Goal: Book appointment/travel/reservation

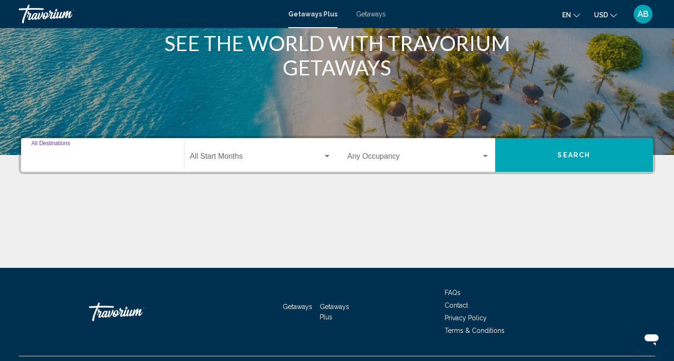
click at [93, 161] on input "Destination All Destinations" at bounding box center [102, 158] width 142 height 8
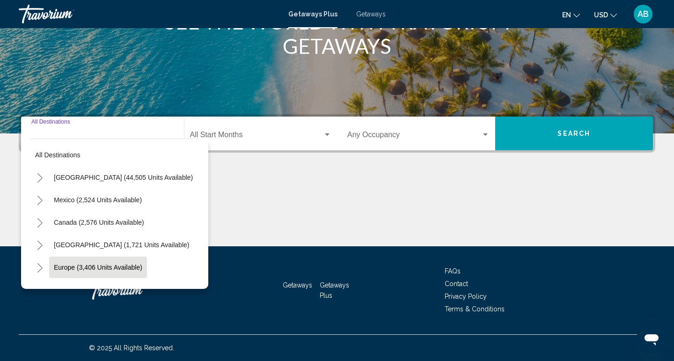
click at [60, 266] on span "Europe (3,406 units available)" at bounding box center [98, 267] width 89 height 7
type input "**********"
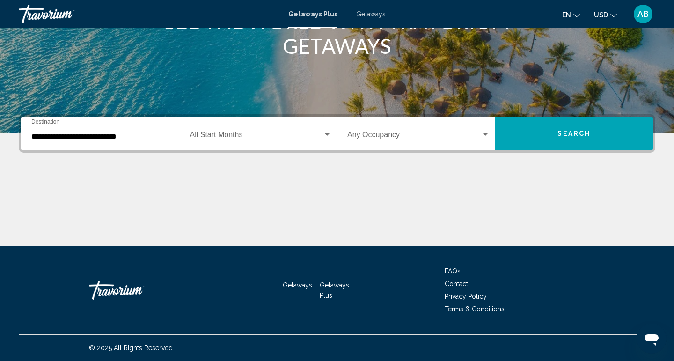
click at [266, 128] on div "Start Month All Start Months" at bounding box center [261, 134] width 142 height 30
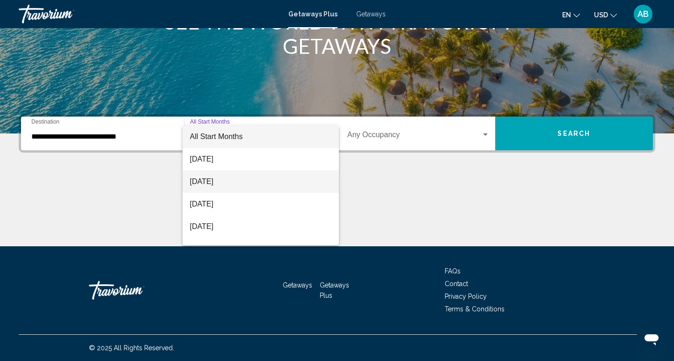
click at [249, 187] on span "[DATE]" at bounding box center [261, 181] width 142 height 22
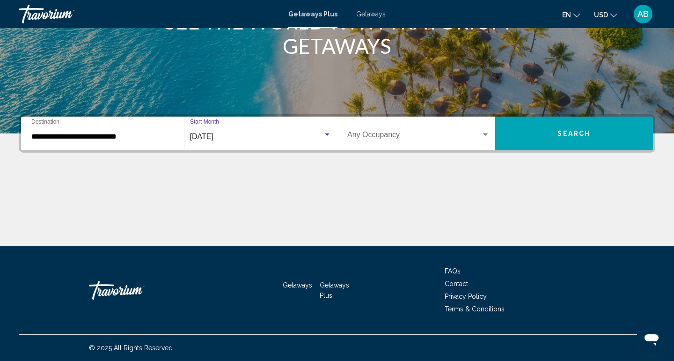
click at [401, 142] on div "Occupancy Any Occupancy" at bounding box center [419, 134] width 142 height 30
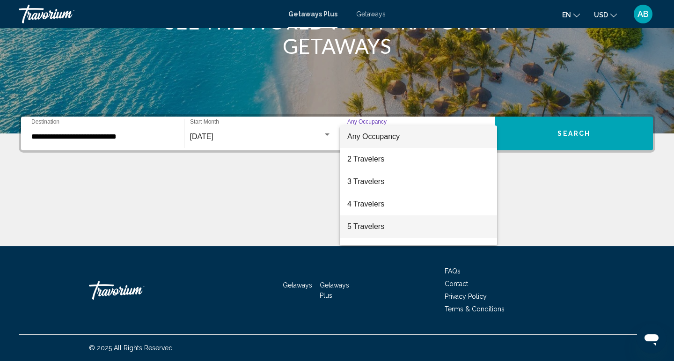
click at [379, 229] on span "5 Travelers" at bounding box center [419, 226] width 142 height 22
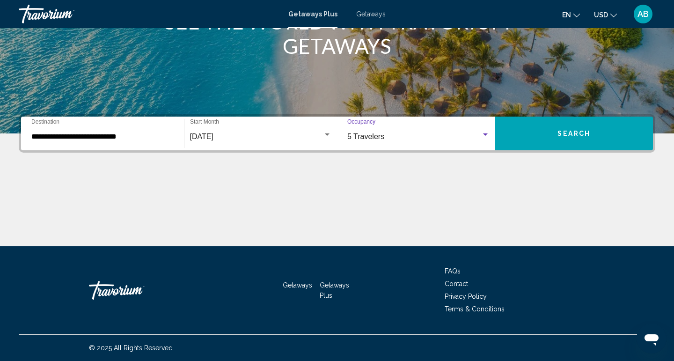
click at [588, 136] on span "Search" at bounding box center [574, 133] width 33 height 7
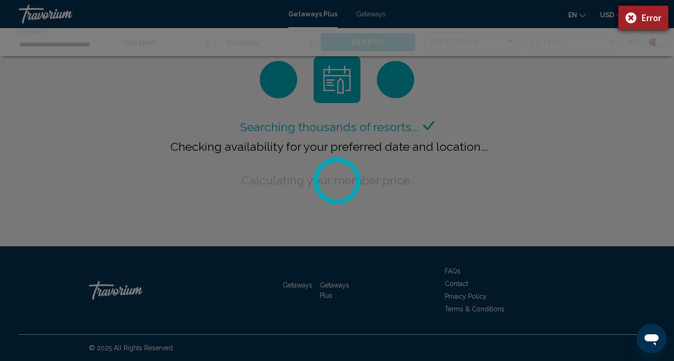
click at [632, 19] on div "Error" at bounding box center [644, 18] width 50 height 24
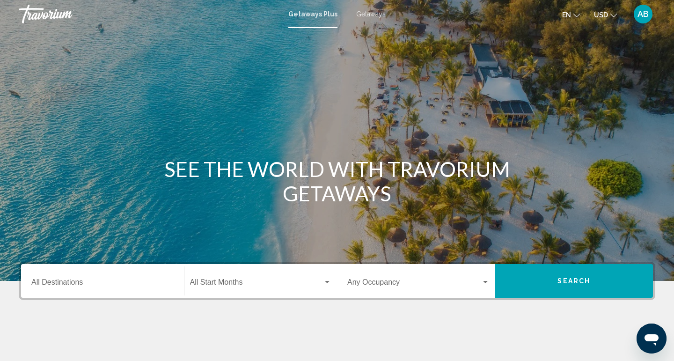
click at [127, 285] on input "Destination All Destinations" at bounding box center [102, 284] width 142 height 8
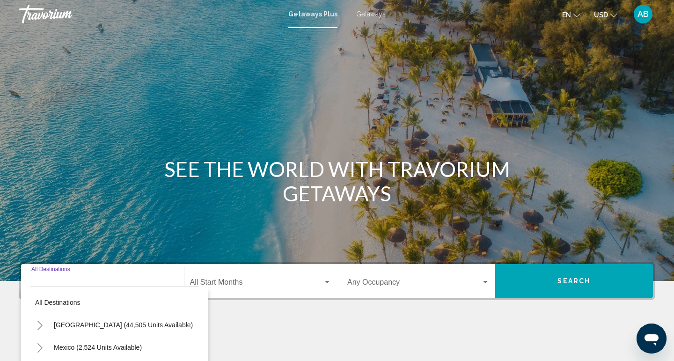
scroll to position [148, 0]
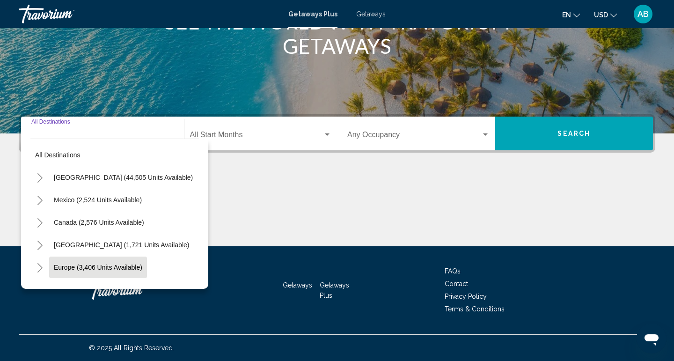
click at [96, 262] on button "Europe (3,406 units available)" at bounding box center [98, 268] width 98 height 22
type input "**********"
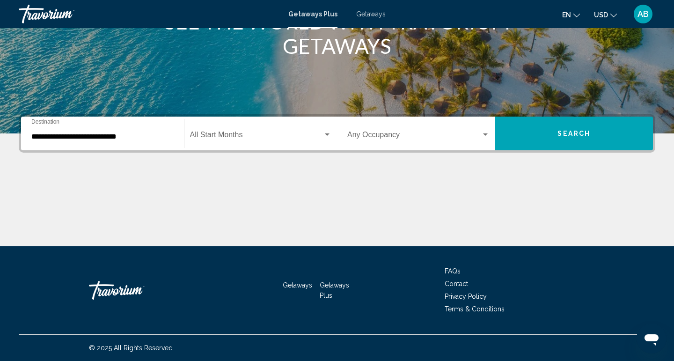
click at [271, 132] on div "Start Month All Start Months" at bounding box center [261, 134] width 142 height 30
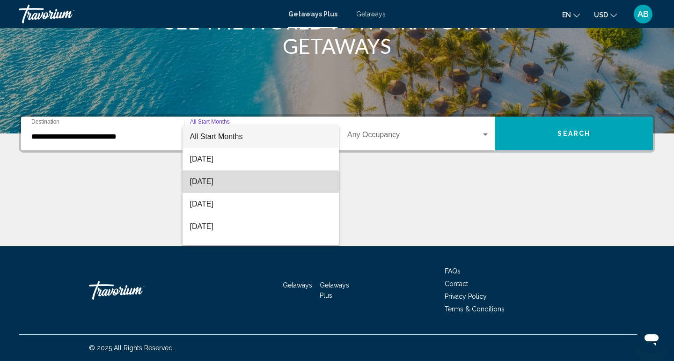
click at [254, 179] on span "September 2025" at bounding box center [261, 181] width 142 height 22
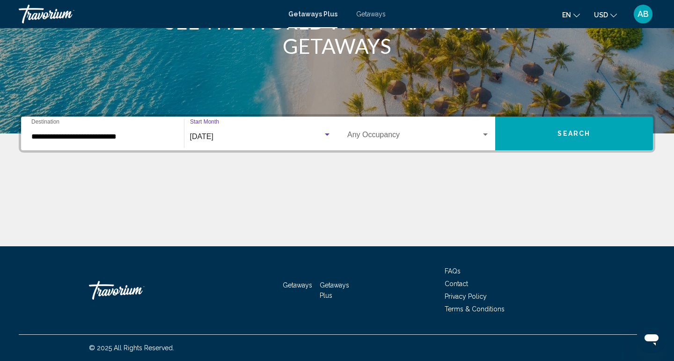
click at [435, 132] on div "Occupancy Any Occupancy" at bounding box center [419, 134] width 142 height 30
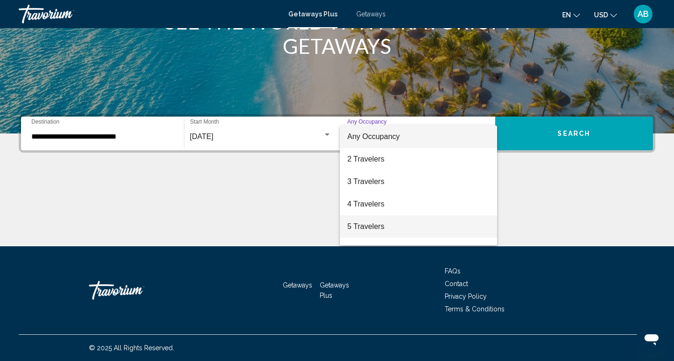
click at [397, 229] on span "5 Travelers" at bounding box center [419, 226] width 142 height 22
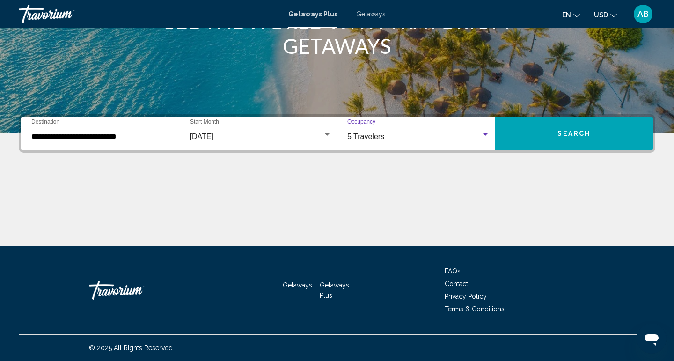
click at [582, 143] on button "Search" at bounding box center [575, 134] width 158 height 34
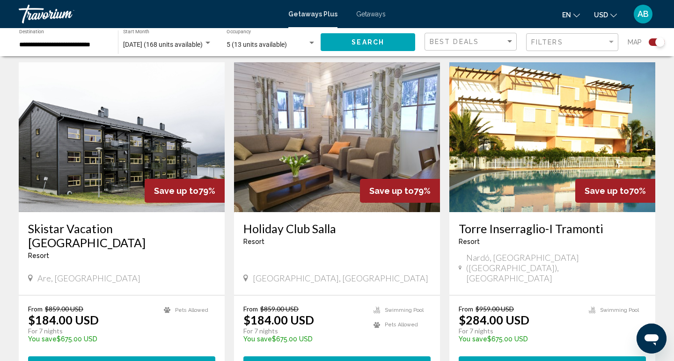
scroll to position [648, 0]
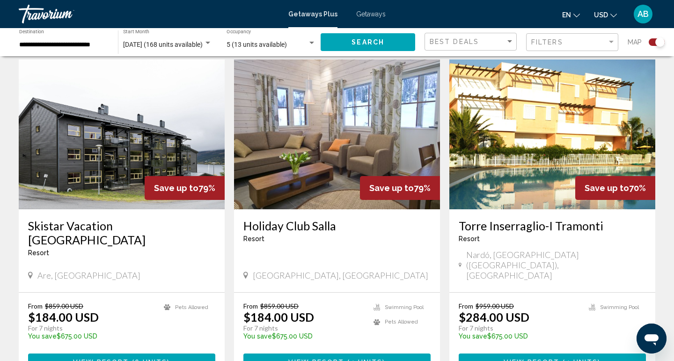
click at [521, 151] on img "Main content" at bounding box center [553, 134] width 206 height 150
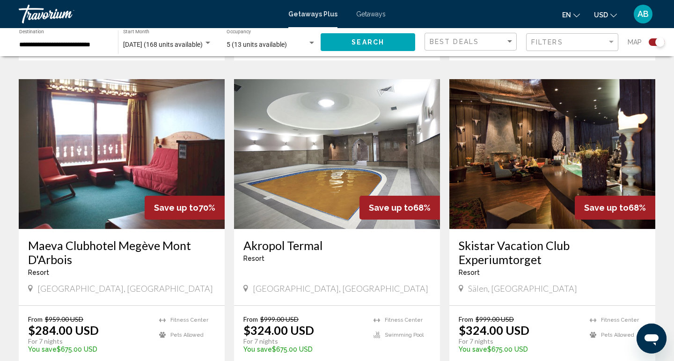
scroll to position [969, 0]
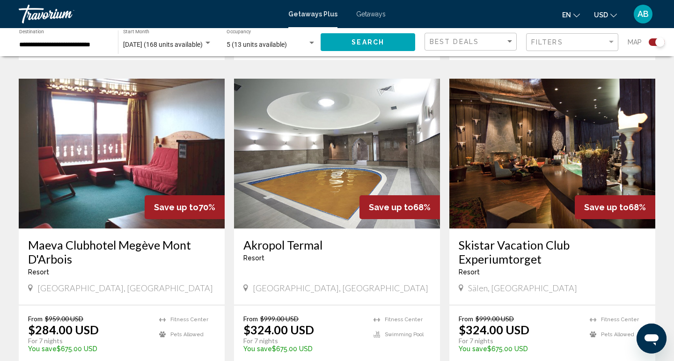
click at [360, 147] on img "Main content" at bounding box center [337, 154] width 206 height 150
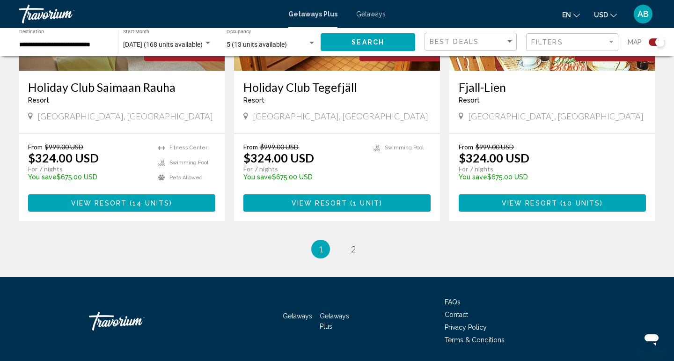
scroll to position [1460, 0]
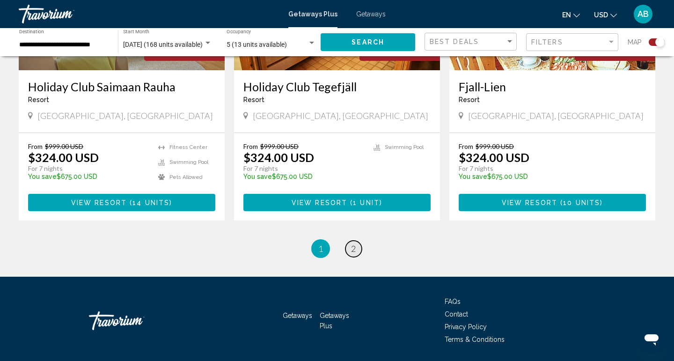
click at [351, 244] on span "2" at bounding box center [353, 249] width 5 height 10
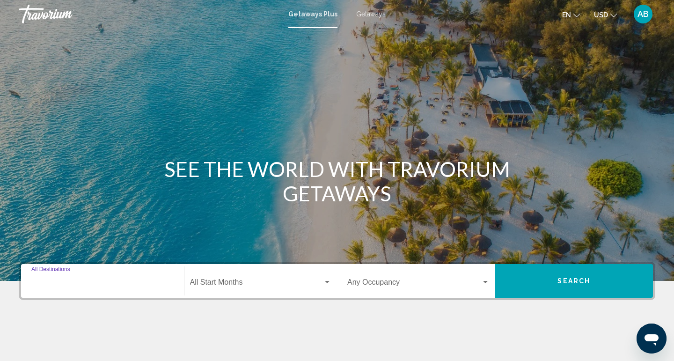
click at [97, 286] on input "Destination All Destinations" at bounding box center [102, 284] width 142 height 8
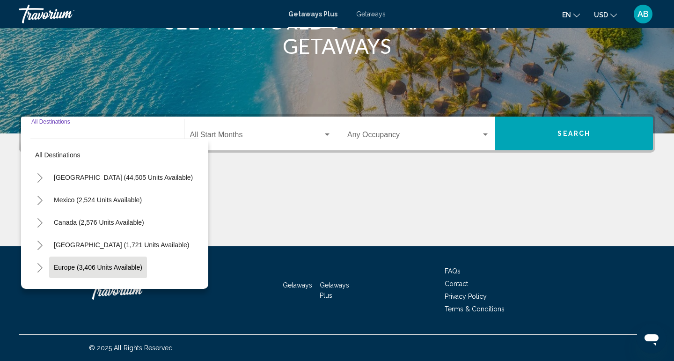
click at [84, 268] on span "Europe (3,406 units available)" at bounding box center [98, 267] width 89 height 7
type input "**********"
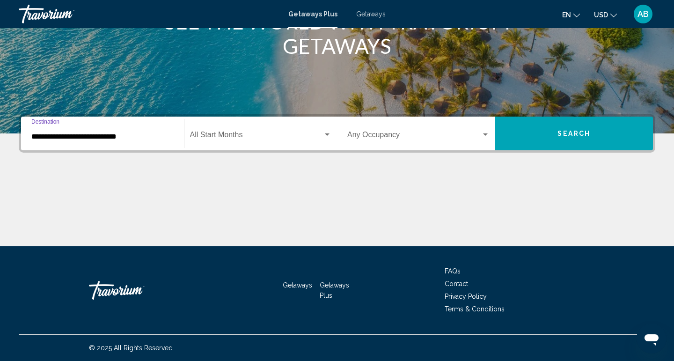
click at [268, 129] on div "Start Month All Start Months" at bounding box center [261, 134] width 142 height 30
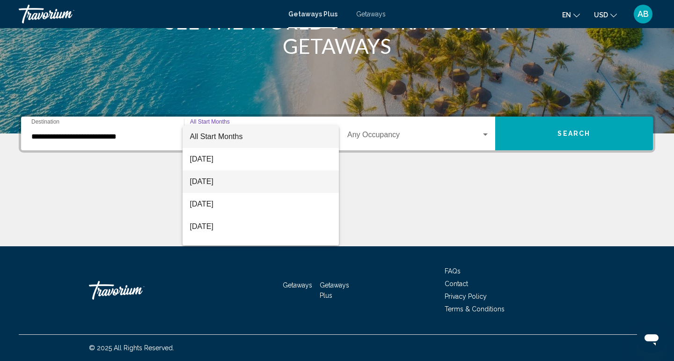
click at [246, 178] on span "[DATE]" at bounding box center [261, 181] width 142 height 22
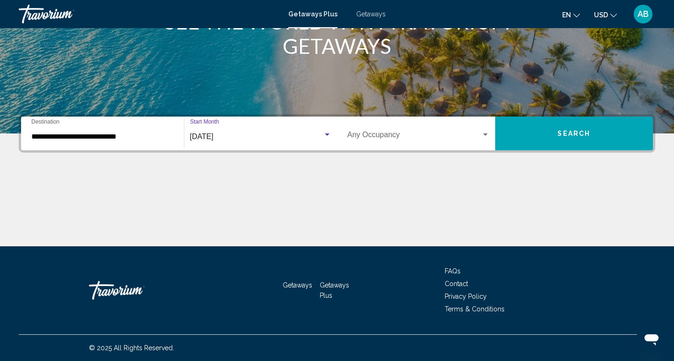
click at [415, 139] on span "Search widget" at bounding box center [415, 137] width 134 height 8
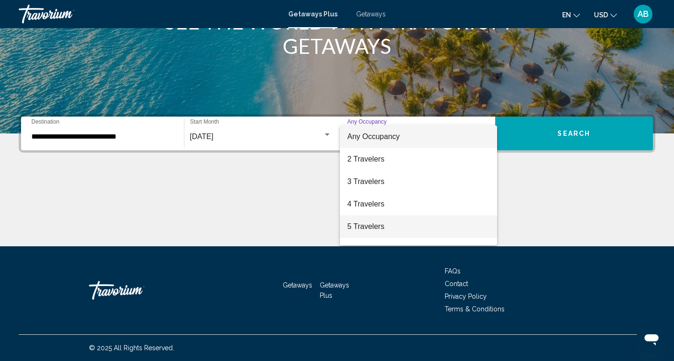
click at [382, 229] on span "5 Travelers" at bounding box center [419, 226] width 142 height 22
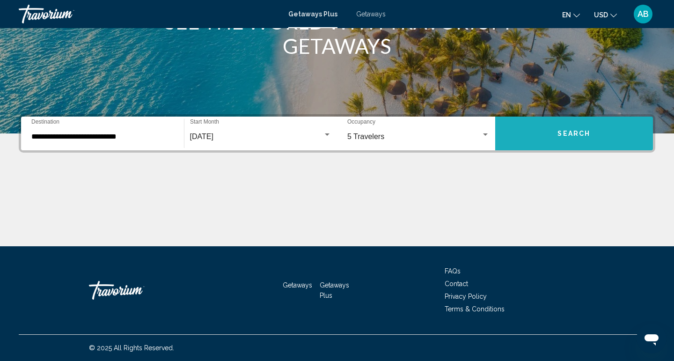
click at [574, 138] on button "Search" at bounding box center [575, 134] width 158 height 34
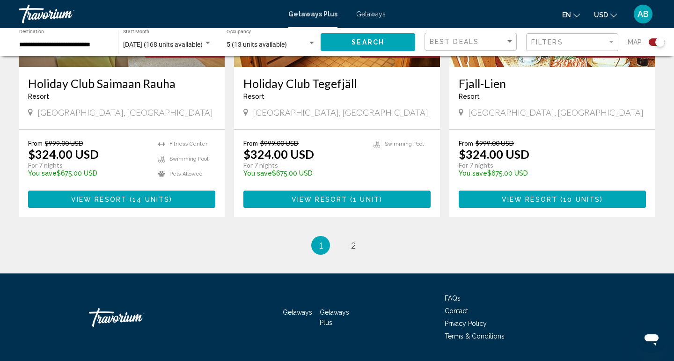
scroll to position [1463, 0]
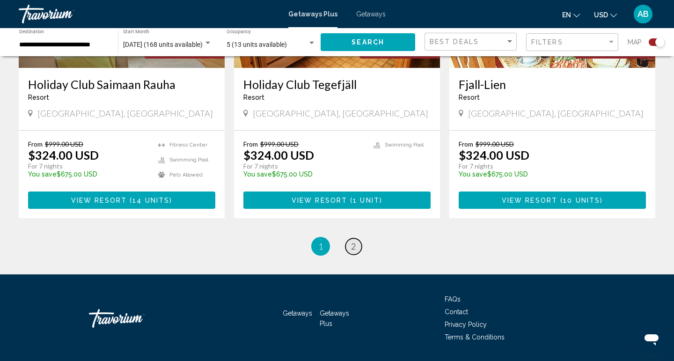
click at [351, 241] on span "2" at bounding box center [353, 246] width 5 height 10
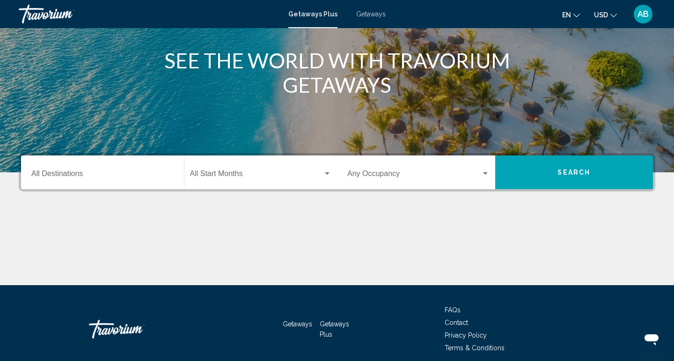
click at [102, 181] on div "Destination All Destinations" at bounding box center [102, 173] width 142 height 30
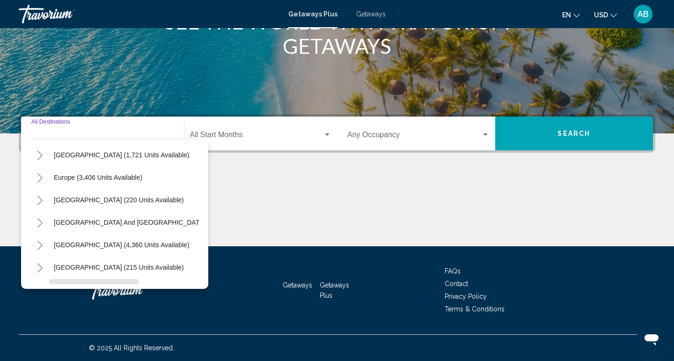
scroll to position [82, 0]
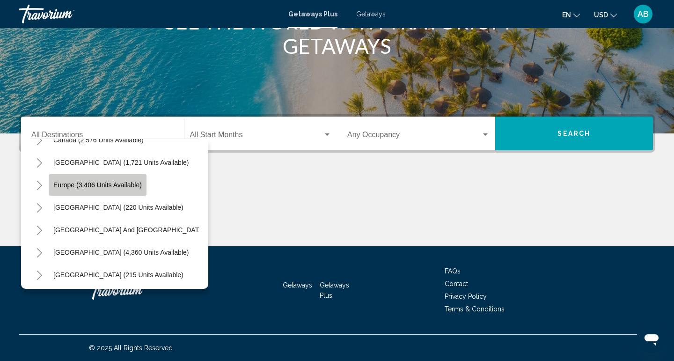
click at [116, 188] on span "Europe (3,406 units available)" at bounding box center [97, 184] width 89 height 7
type input "**********"
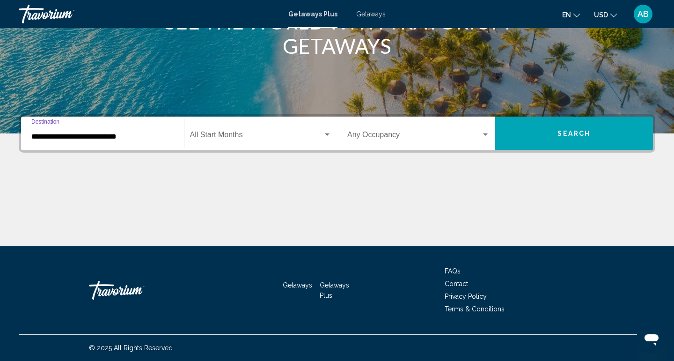
click at [269, 143] on div "Start Month All Start Months" at bounding box center [261, 134] width 142 height 30
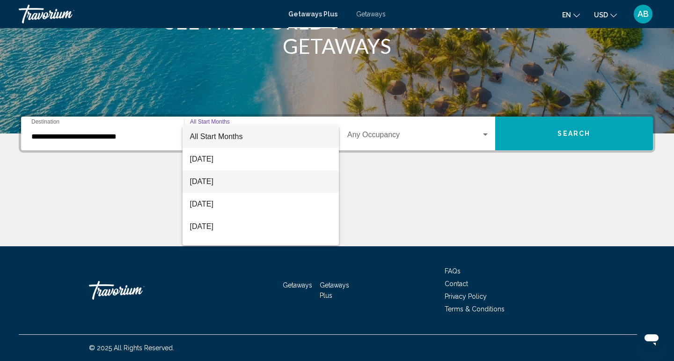
click at [249, 184] on span "[DATE]" at bounding box center [261, 181] width 142 height 22
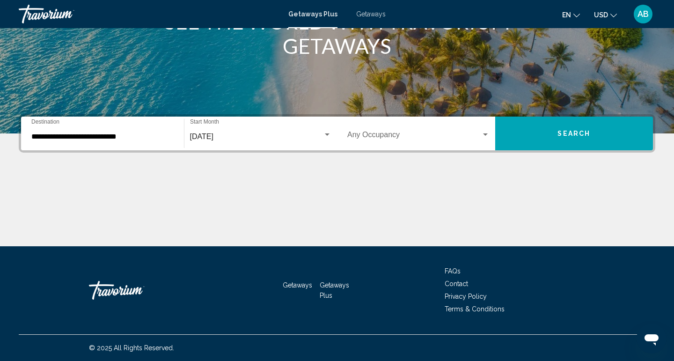
click at [403, 131] on div "Occupancy Any Occupancy" at bounding box center [419, 134] width 142 height 30
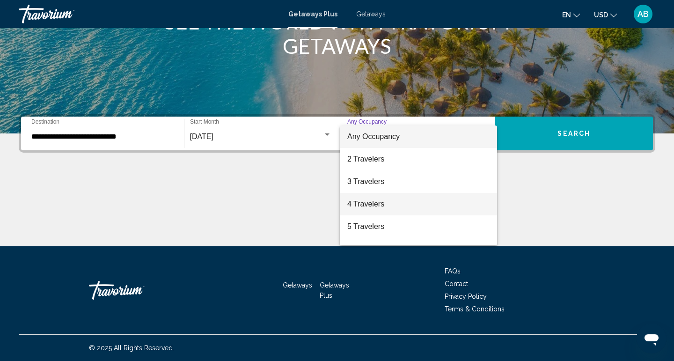
click at [371, 207] on span "4 Travelers" at bounding box center [419, 204] width 142 height 22
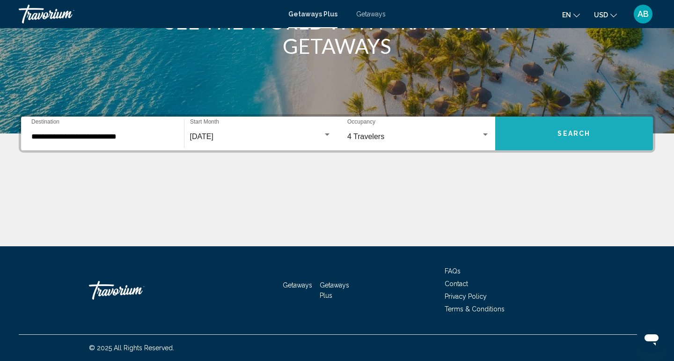
click at [560, 146] on button "Search" at bounding box center [575, 134] width 158 height 34
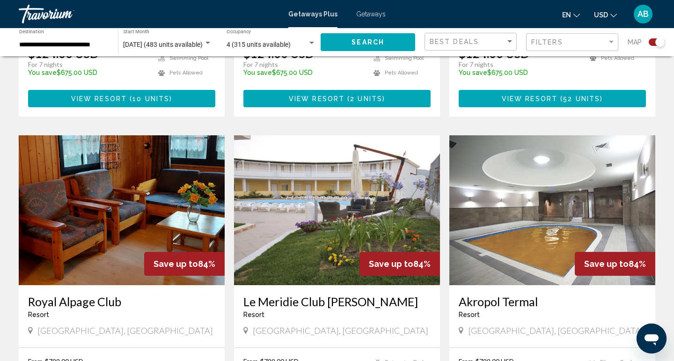
scroll to position [1238, 0]
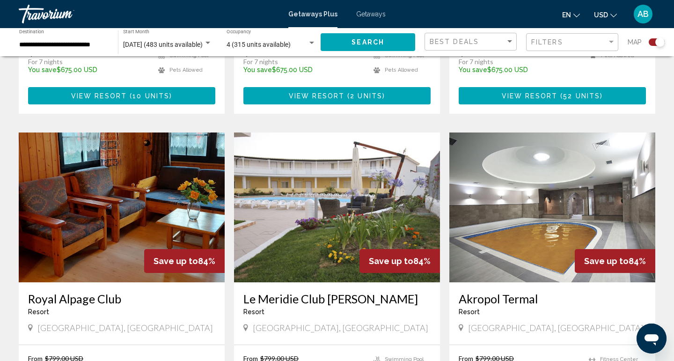
click at [323, 170] on img "Main content" at bounding box center [337, 208] width 206 height 150
click at [348, 149] on img "Main content" at bounding box center [337, 208] width 206 height 150
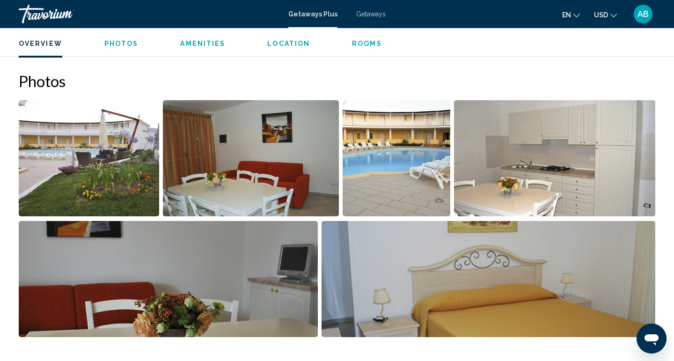
scroll to position [369, 0]
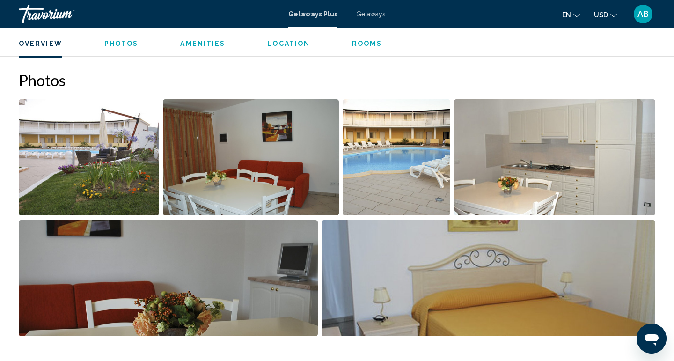
click at [119, 152] on img "Open full-screen image slider" at bounding box center [89, 157] width 141 height 116
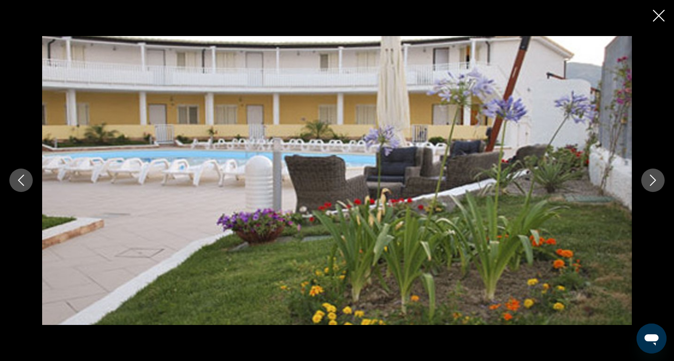
click at [653, 183] on icon "Next image" at bounding box center [654, 180] width 6 height 11
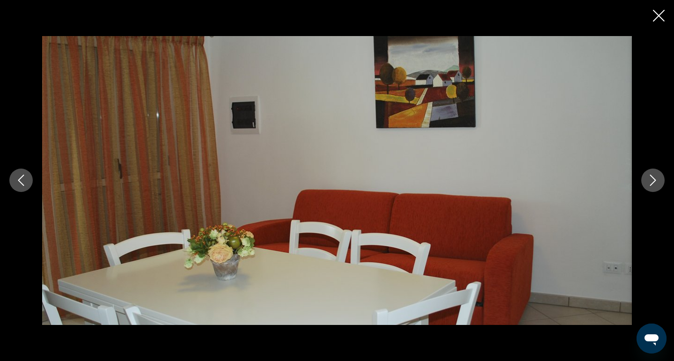
click at [653, 183] on icon "Next image" at bounding box center [654, 180] width 6 height 11
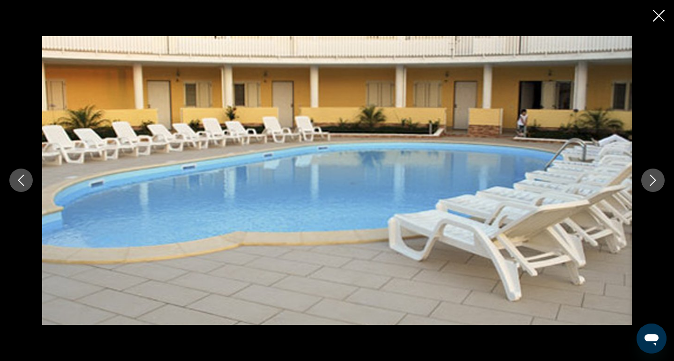
click at [653, 183] on icon "Next image" at bounding box center [654, 180] width 6 height 11
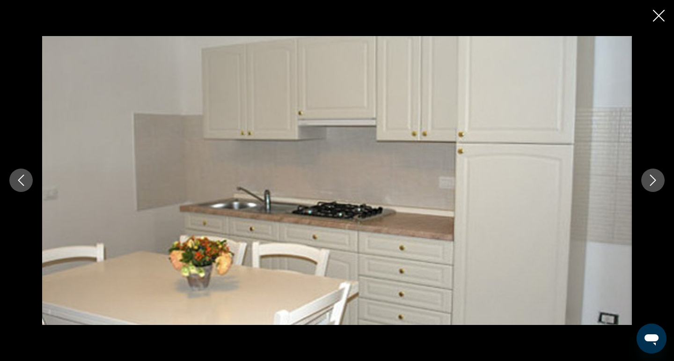
click at [653, 183] on icon "Next image" at bounding box center [654, 180] width 6 height 11
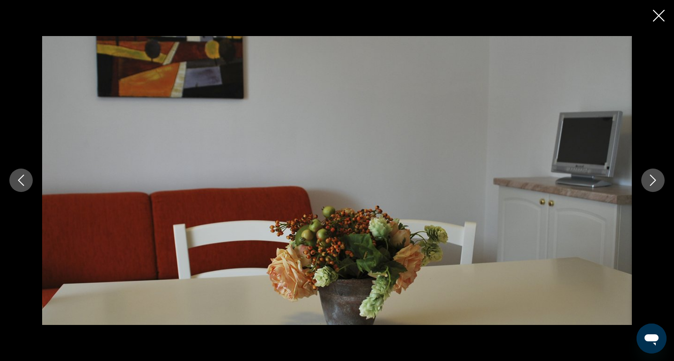
click at [653, 183] on icon "Next image" at bounding box center [654, 180] width 6 height 11
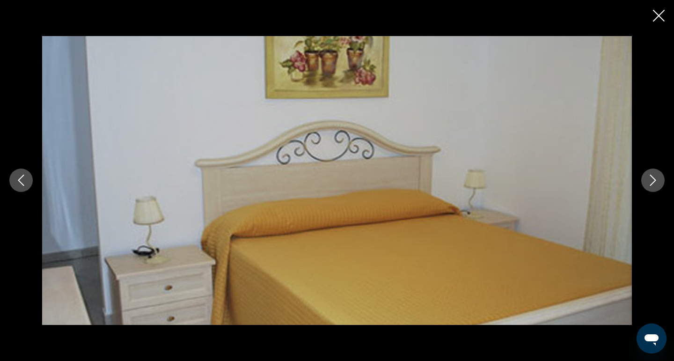
click at [653, 183] on icon "Next image" at bounding box center [654, 180] width 6 height 11
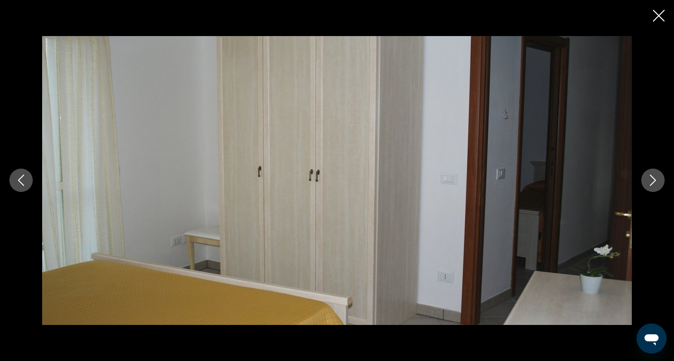
click at [653, 183] on icon "Next image" at bounding box center [654, 180] width 6 height 11
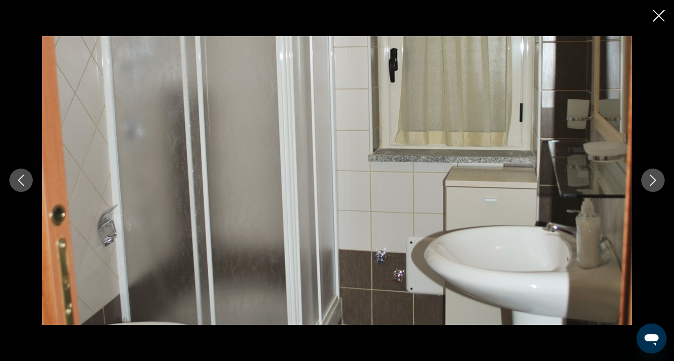
click at [653, 183] on icon "Next image" at bounding box center [654, 180] width 6 height 11
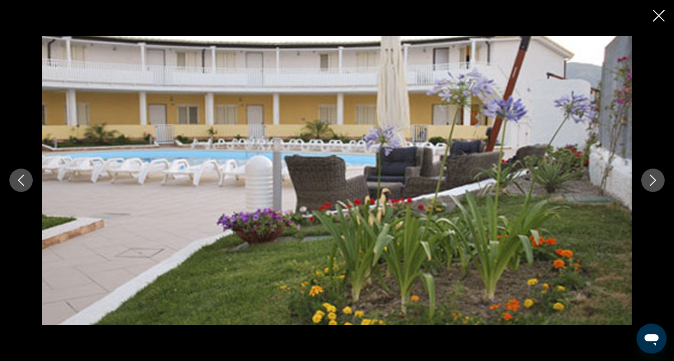
click at [653, 183] on icon "Next image" at bounding box center [654, 180] width 6 height 11
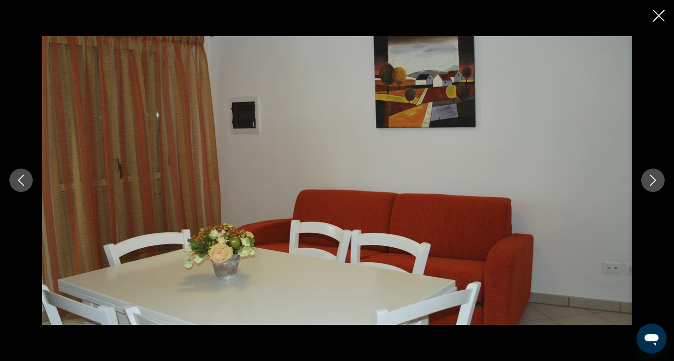
click at [653, 183] on icon "Next image" at bounding box center [654, 180] width 6 height 11
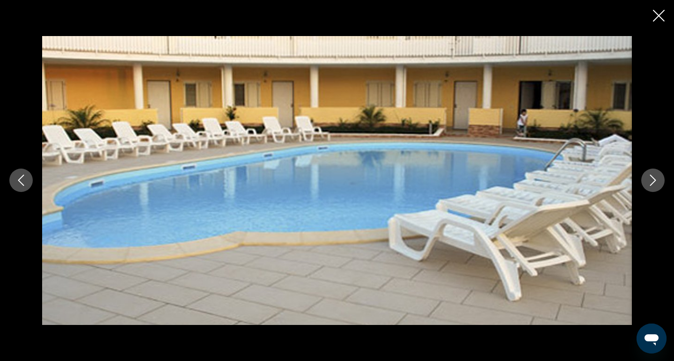
click at [653, 183] on icon "Next image" at bounding box center [654, 180] width 6 height 11
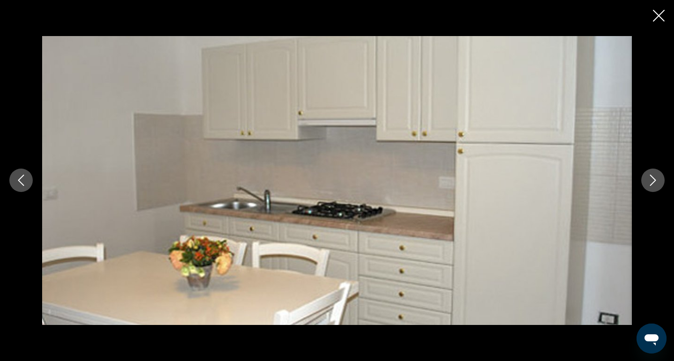
click at [653, 183] on icon "Next image" at bounding box center [654, 180] width 6 height 11
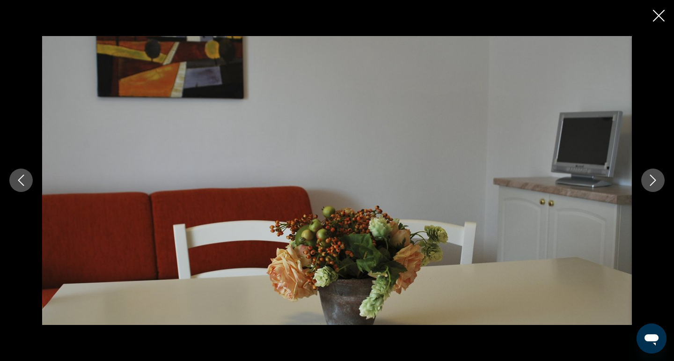
click at [653, 183] on icon "Next image" at bounding box center [654, 180] width 6 height 11
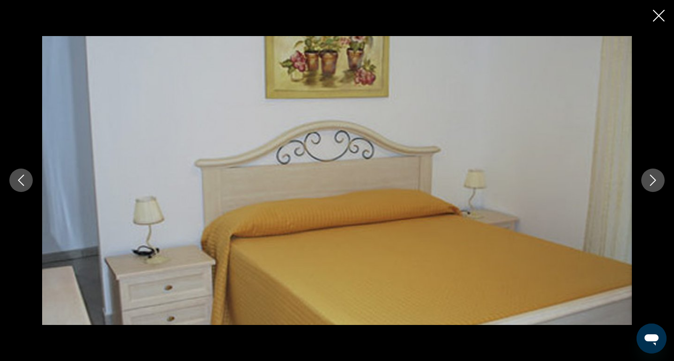
click at [653, 183] on icon "Next image" at bounding box center [654, 180] width 6 height 11
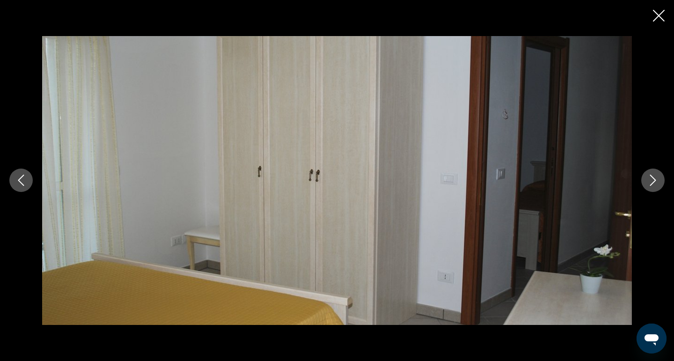
click at [660, 18] on icon "Close slideshow" at bounding box center [659, 16] width 12 height 12
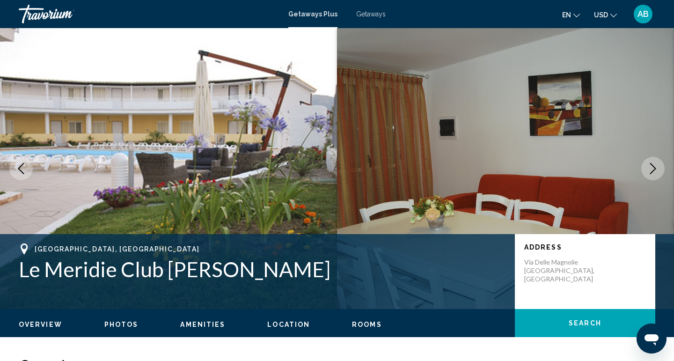
scroll to position [0, 0]
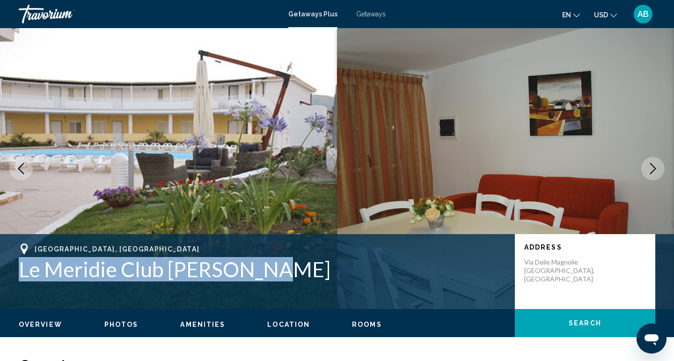
drag, startPoint x: 23, startPoint y: 267, endPoint x: 282, endPoint y: 271, distance: 259.0
click at [282, 271] on h1 "Le Meridie Club Marco Polo" at bounding box center [262, 269] width 487 height 24
copy h1 "Le Meridie Club Marco Polo"
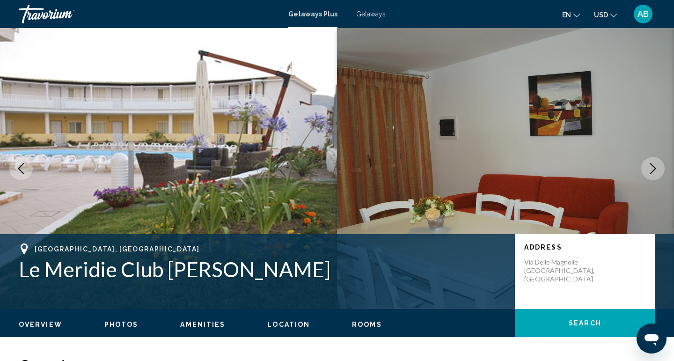
click at [641, 1] on mat-toolbar "Getaways Plus Getaways en English Español Français Italiano Português русский U…" at bounding box center [337, 14] width 674 height 28
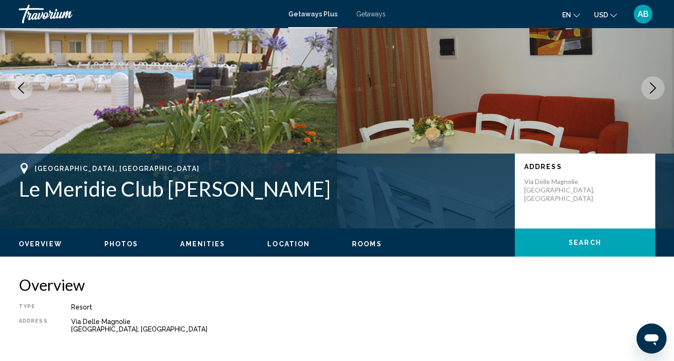
scroll to position [80, 0]
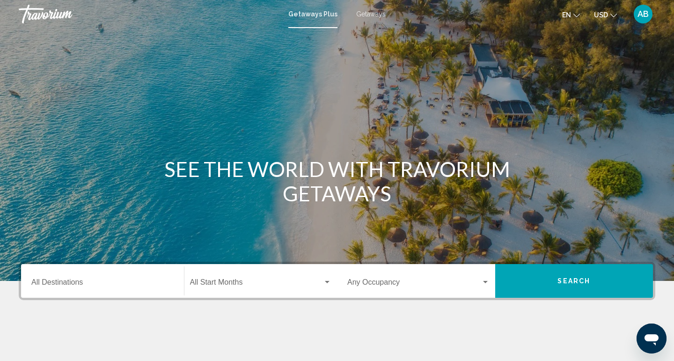
click at [117, 287] on input "Destination All Destinations" at bounding box center [102, 284] width 142 height 8
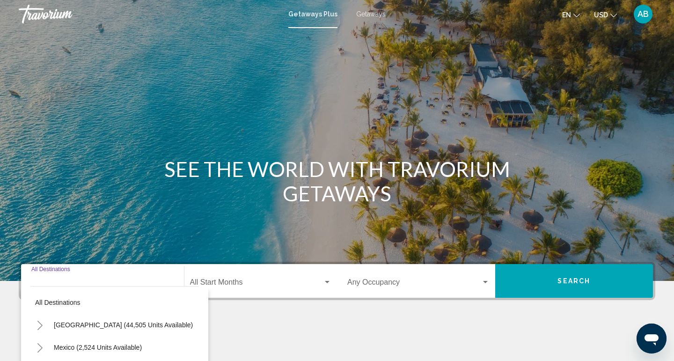
scroll to position [148, 0]
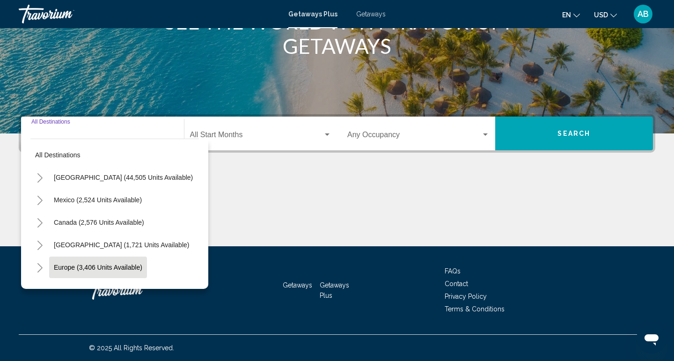
click at [96, 273] on button "Europe (3,406 units available)" at bounding box center [98, 268] width 98 height 22
type input "**********"
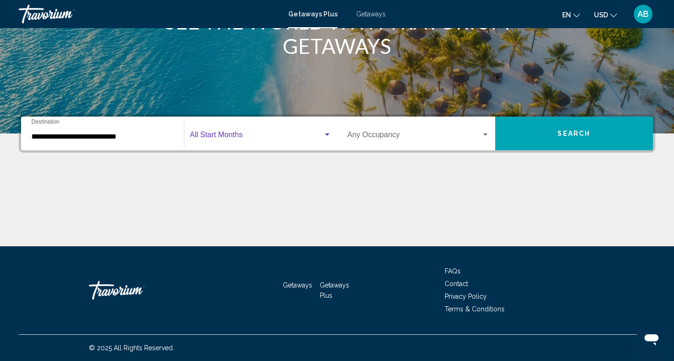
click at [283, 137] on span "Search widget" at bounding box center [256, 137] width 133 height 8
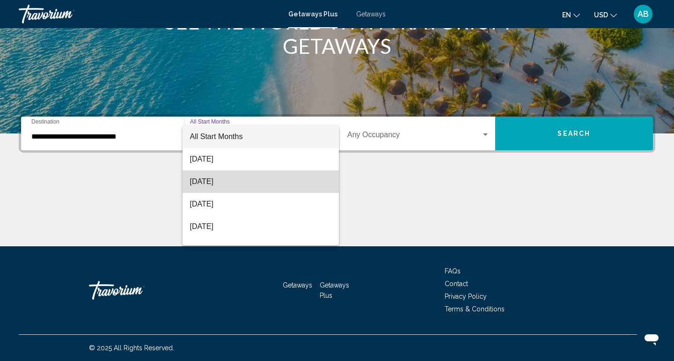
click at [260, 176] on span "September 2025" at bounding box center [261, 181] width 142 height 22
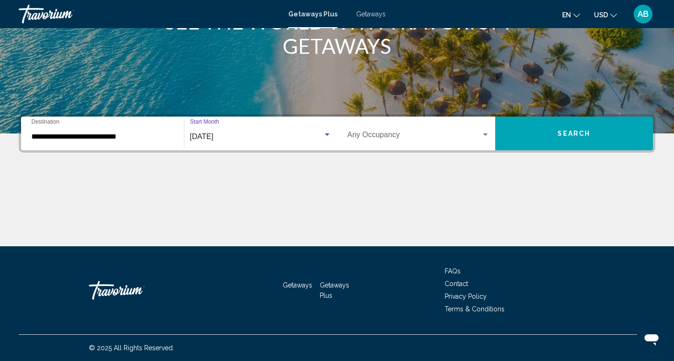
click at [417, 133] on span "Search widget" at bounding box center [415, 137] width 134 height 8
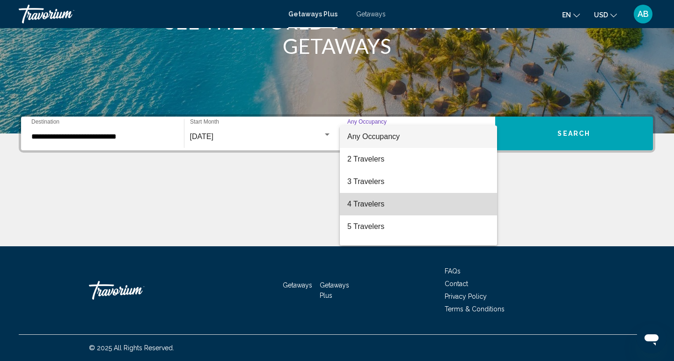
click at [384, 211] on span "4 Travelers" at bounding box center [419, 204] width 142 height 22
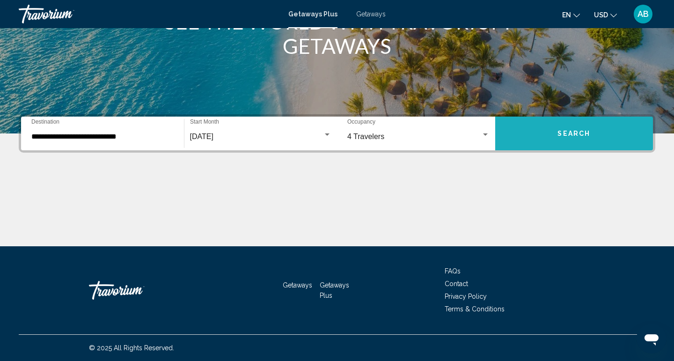
click at [579, 135] on span "Search" at bounding box center [574, 133] width 33 height 7
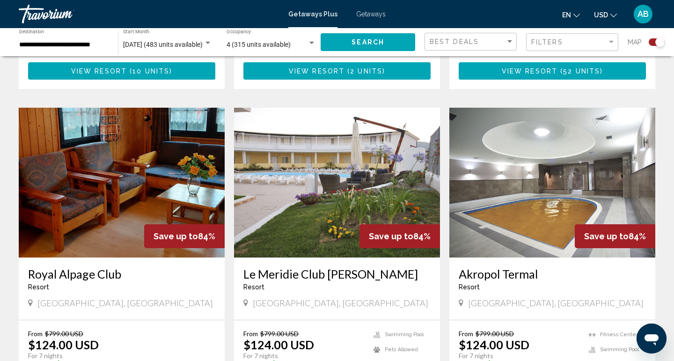
scroll to position [1272, 0]
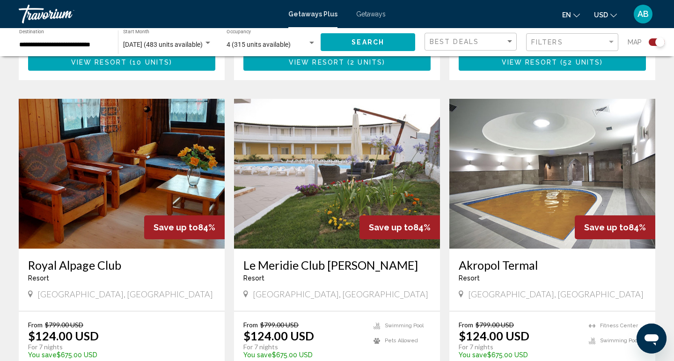
click at [514, 205] on img "Main content" at bounding box center [553, 174] width 206 height 150
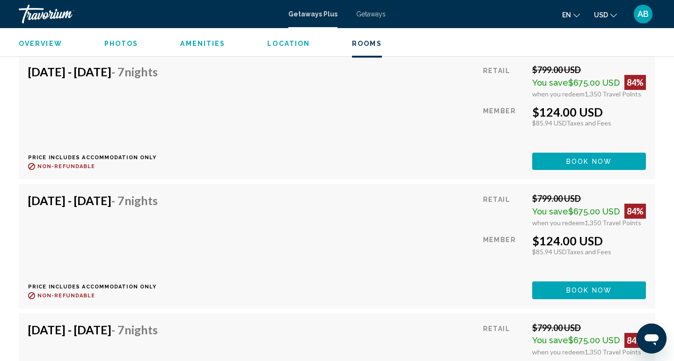
scroll to position [1719, 0]
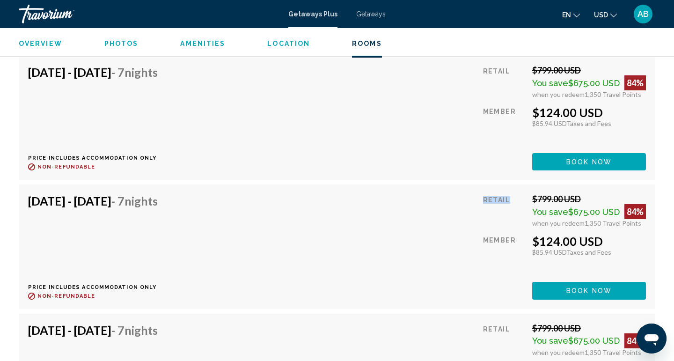
drag, startPoint x: 484, startPoint y: 200, endPoint x: 514, endPoint y: 199, distance: 30.0
click at [514, 199] on div "Retail" at bounding box center [504, 210] width 42 height 33
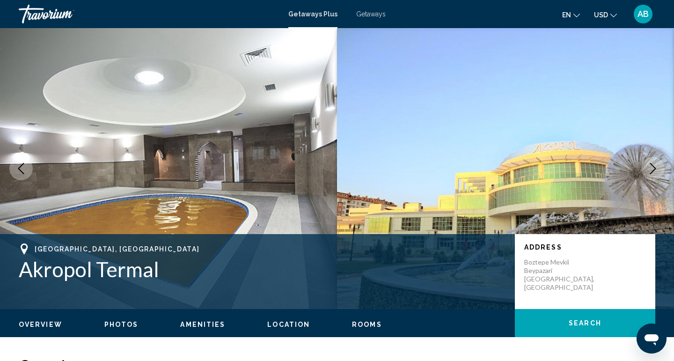
scroll to position [0, 0]
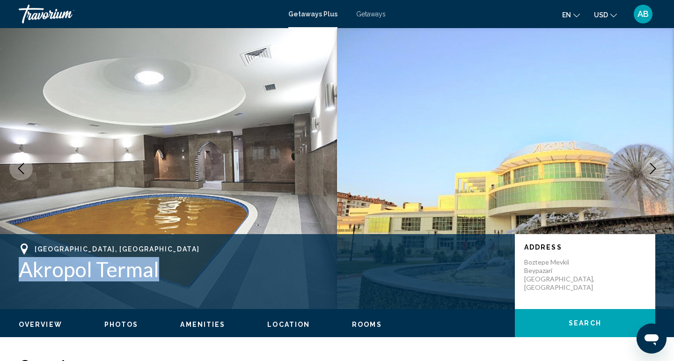
drag, startPoint x: 21, startPoint y: 266, endPoint x: 163, endPoint y: 269, distance: 142.9
click at [163, 269] on h1 "Akropol Termal" at bounding box center [262, 269] width 487 height 24
copy h1 "Akropol Termal"
click at [52, 17] on div "Travorium" at bounding box center [66, 14] width 94 height 19
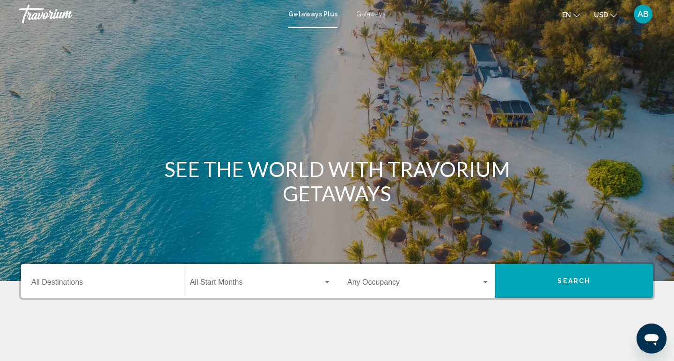
click at [92, 289] on div "Destination All Destinations" at bounding box center [102, 281] width 142 height 30
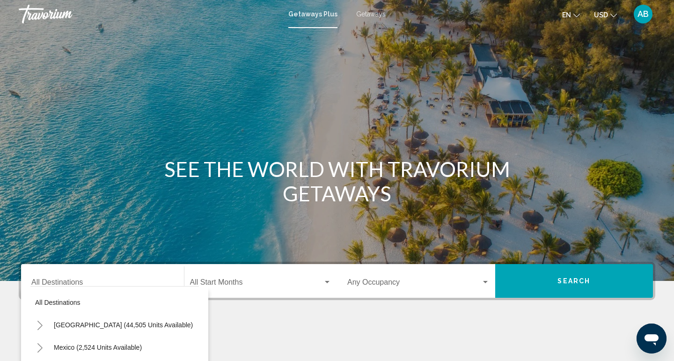
click at [39, 15] on div "Travorium" at bounding box center [66, 14] width 94 height 19
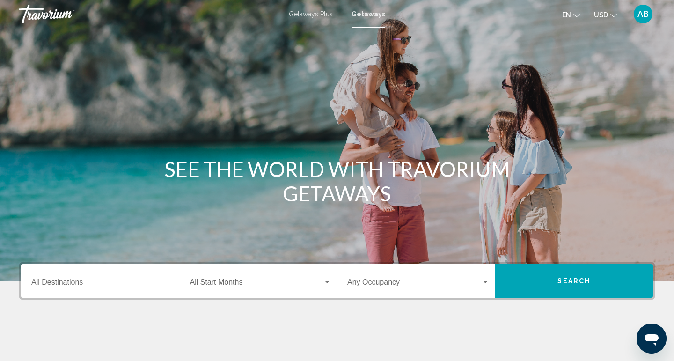
drag, startPoint x: 167, startPoint y: 173, endPoint x: 388, endPoint y: 190, distance: 222.2
click at [388, 190] on h1 "SEE THE WORLD WITH TRAVORIUM GETAWAYS" at bounding box center [337, 181] width 351 height 49
click at [81, 282] on input "Destination All Destinations" at bounding box center [102, 284] width 142 height 8
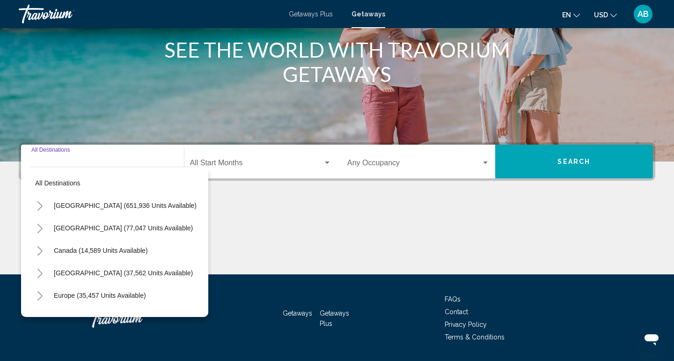
scroll to position [148, 0]
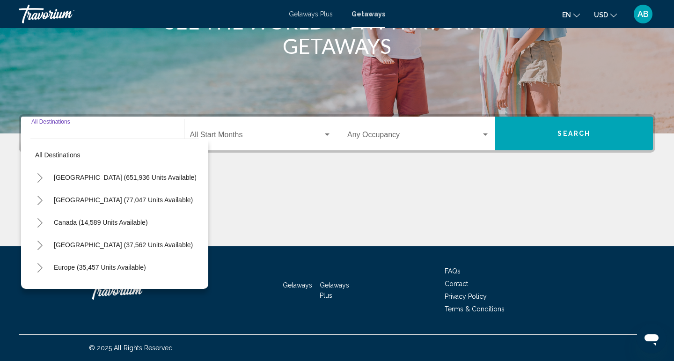
click at [104, 133] on input "Destination All Destinations" at bounding box center [102, 137] width 142 height 8
click at [59, 127] on div "Destination All Destinations" at bounding box center [102, 134] width 142 height 30
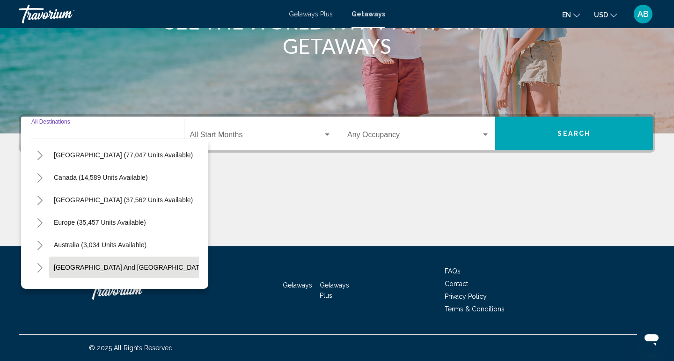
scroll to position [-6, 0]
